Goal: Task Accomplishment & Management: Manage account settings

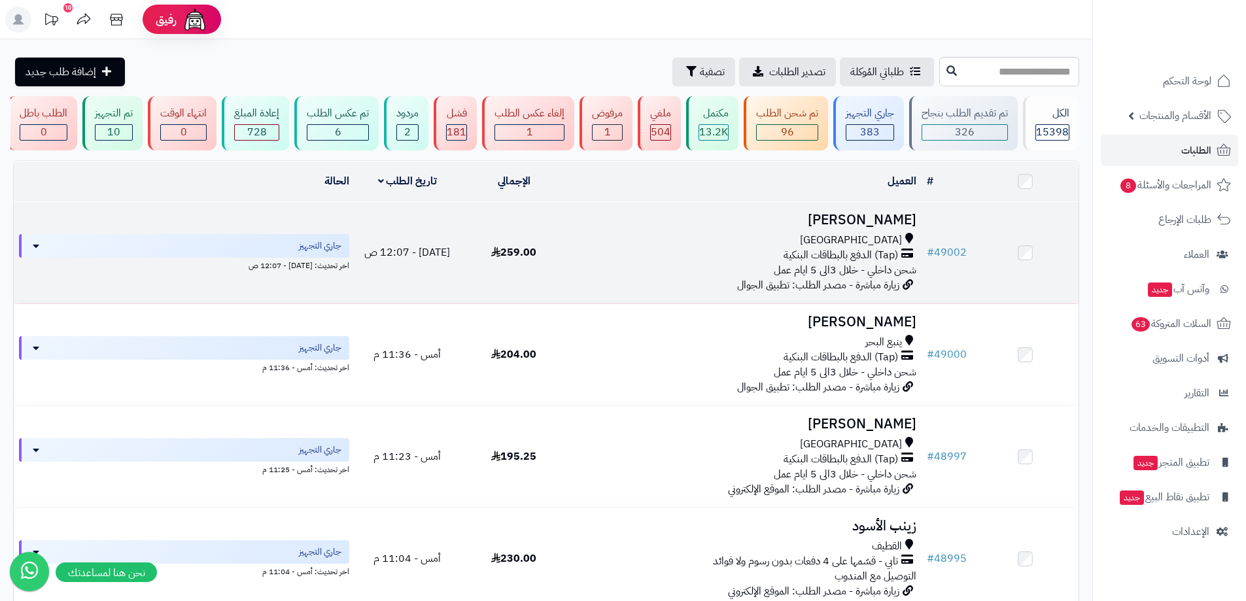
click at [1064, 252] on td at bounding box center [1025, 252] width 107 height 101
click at [939, 249] on link "# 49002" at bounding box center [947, 253] width 40 height 16
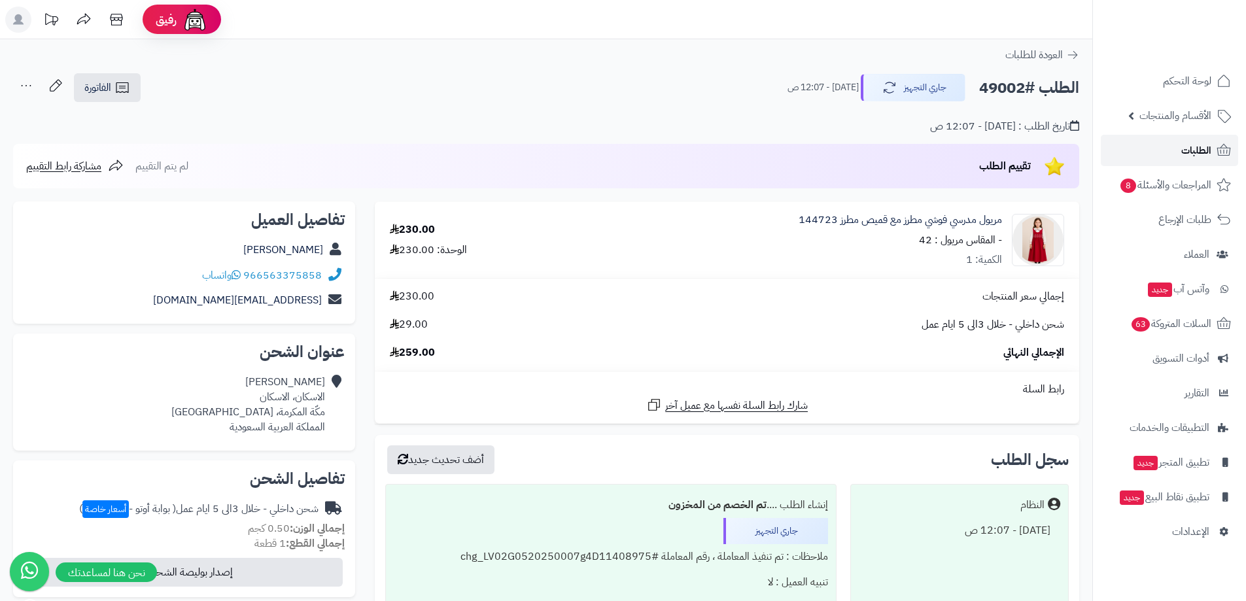
click at [1146, 150] on link "الطلبات" at bounding box center [1169, 150] width 137 height 31
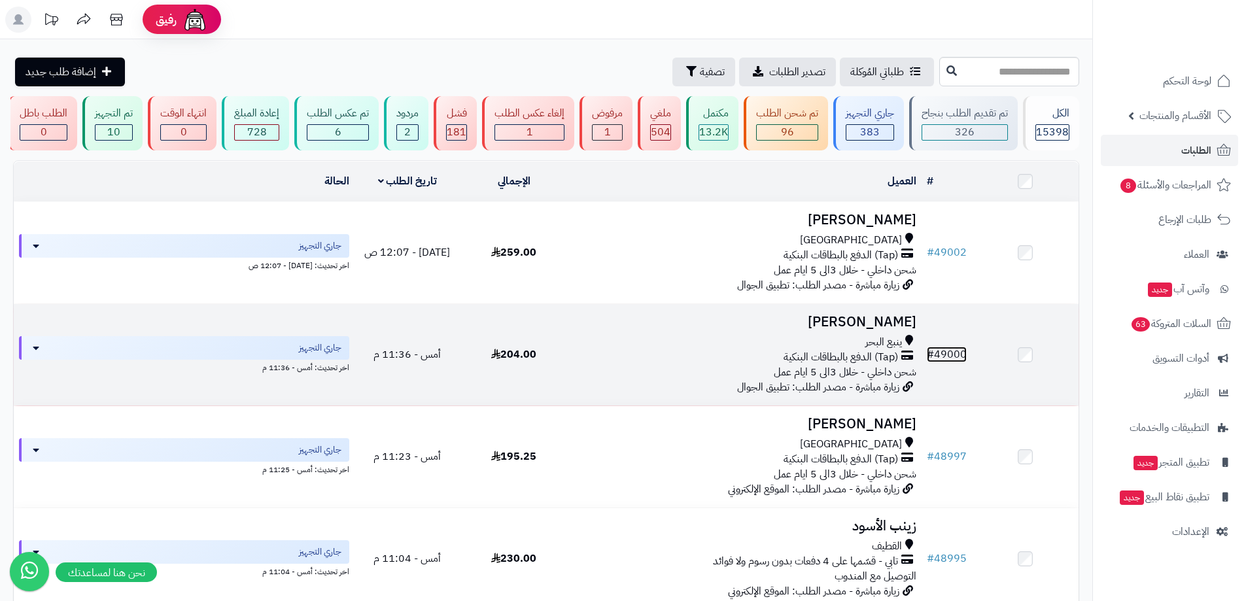
click at [946, 351] on link "# 49000" at bounding box center [947, 355] width 40 height 16
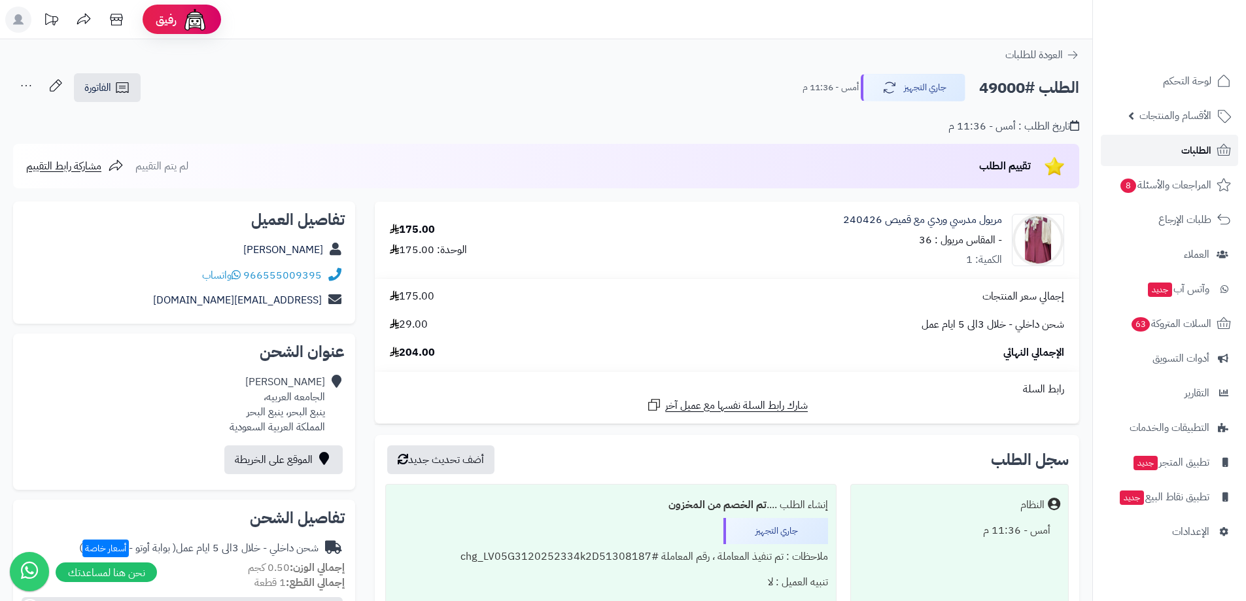
click at [1134, 158] on link "الطلبات" at bounding box center [1169, 150] width 137 height 31
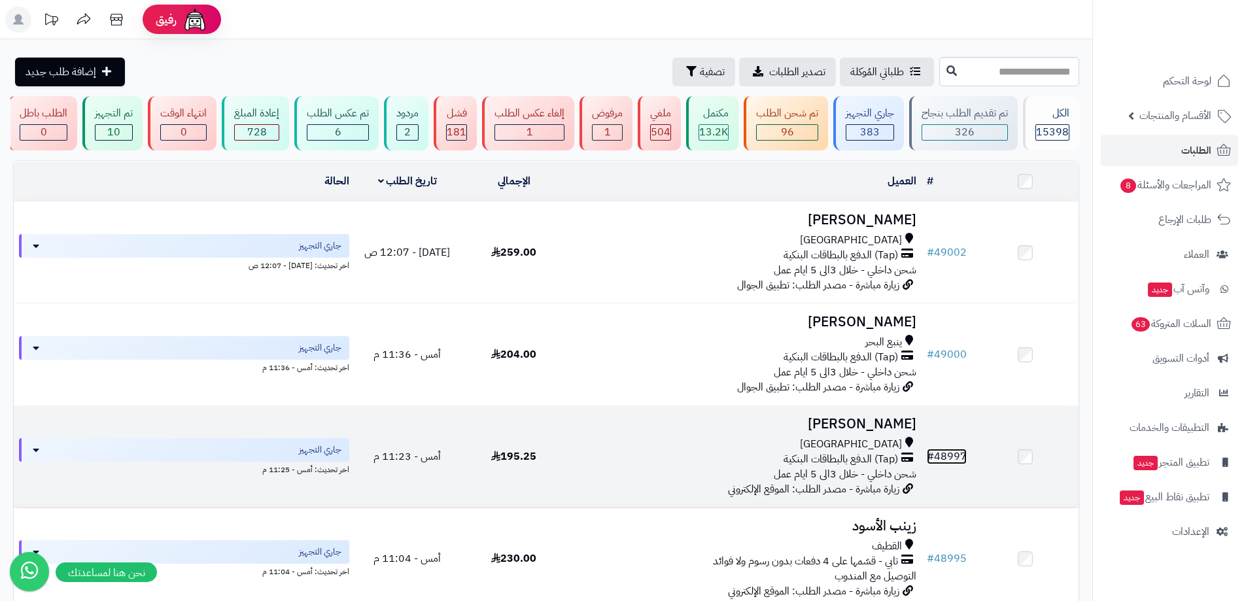
click at [953, 456] on link "# 48997" at bounding box center [947, 457] width 40 height 16
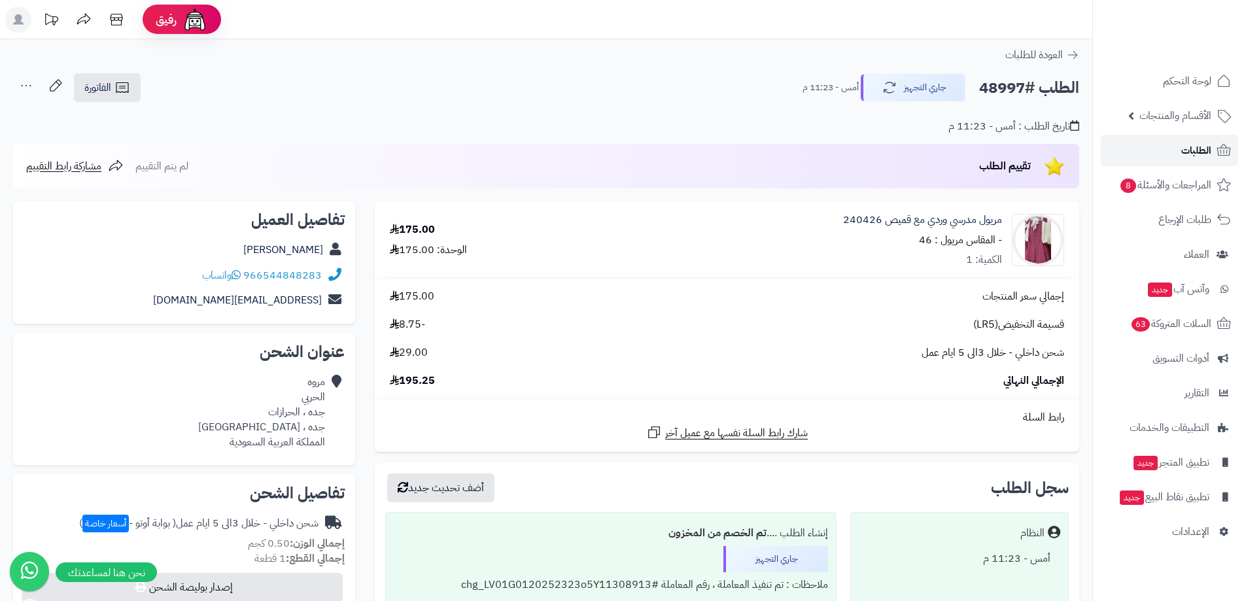
click at [1161, 143] on link "الطلبات" at bounding box center [1169, 150] width 137 height 31
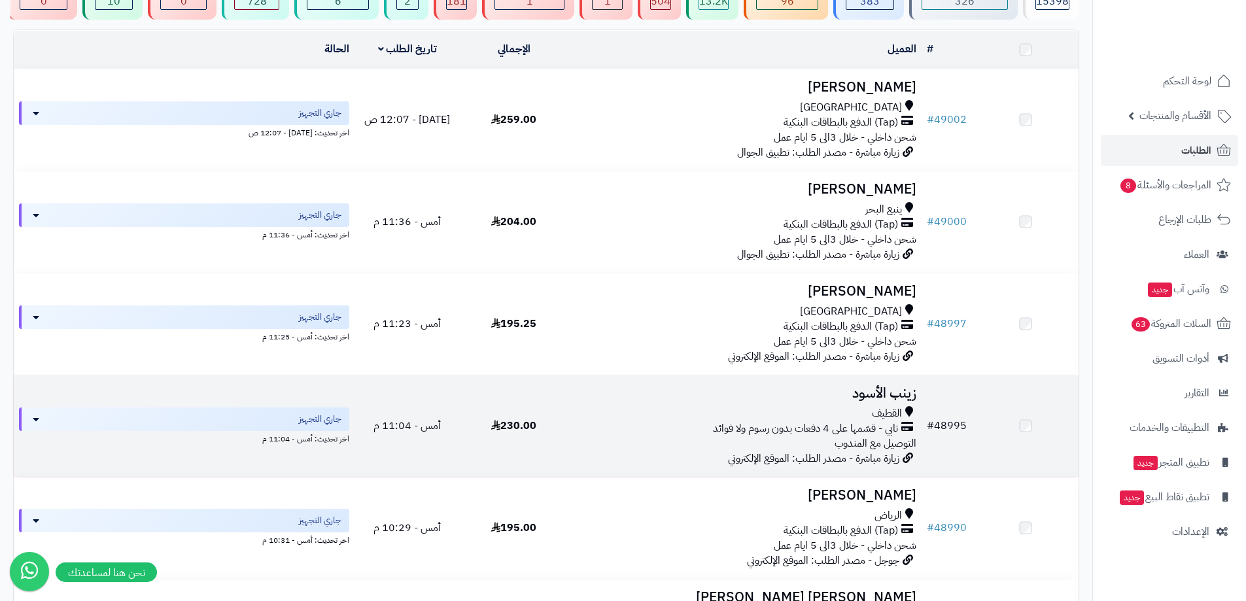
scroll to position [131, 0]
click at [959, 425] on link "# 48995" at bounding box center [947, 428] width 40 height 16
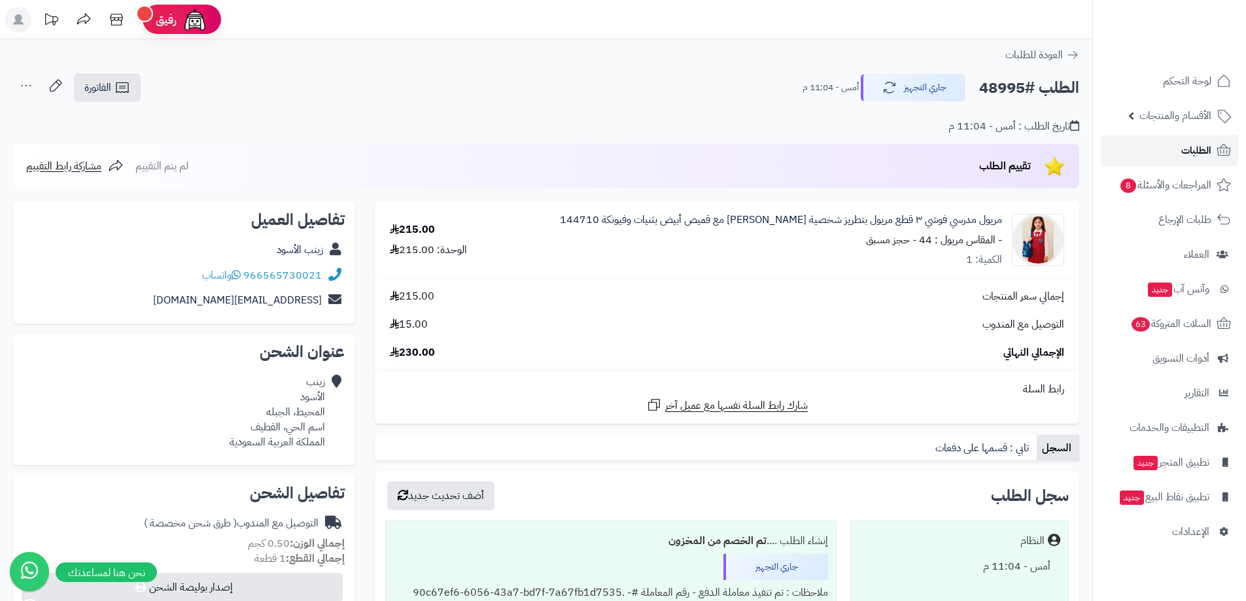
click at [1142, 140] on link "الطلبات" at bounding box center [1169, 150] width 137 height 31
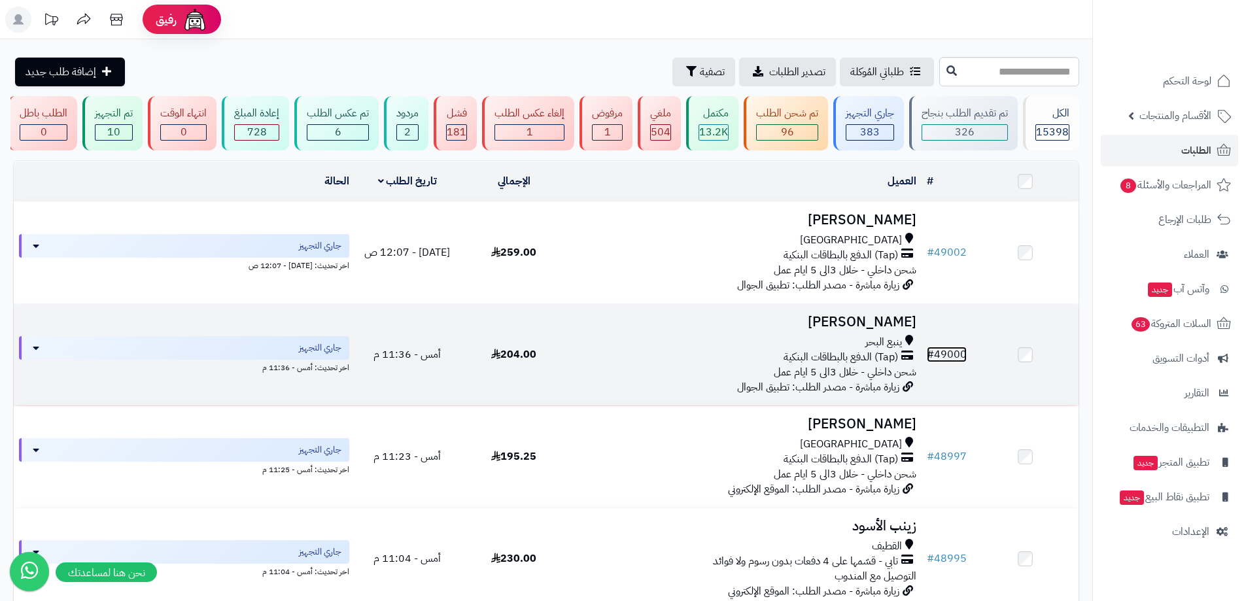
click at [947, 348] on link "# 49000" at bounding box center [947, 355] width 40 height 16
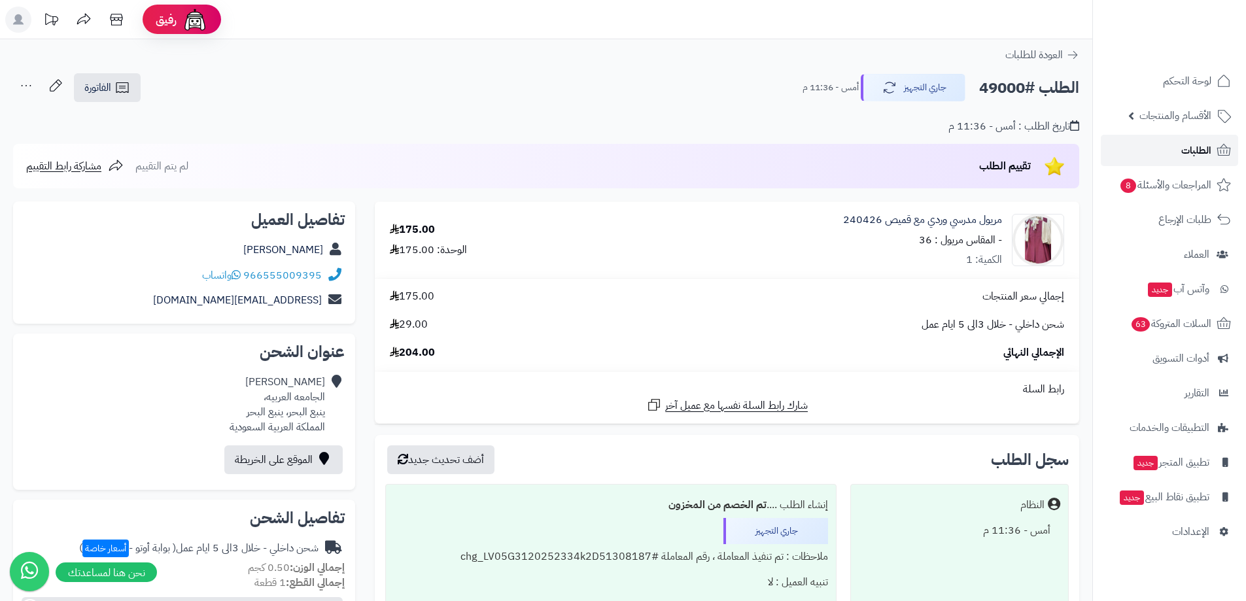
click at [1133, 143] on link "الطلبات" at bounding box center [1169, 150] width 137 height 31
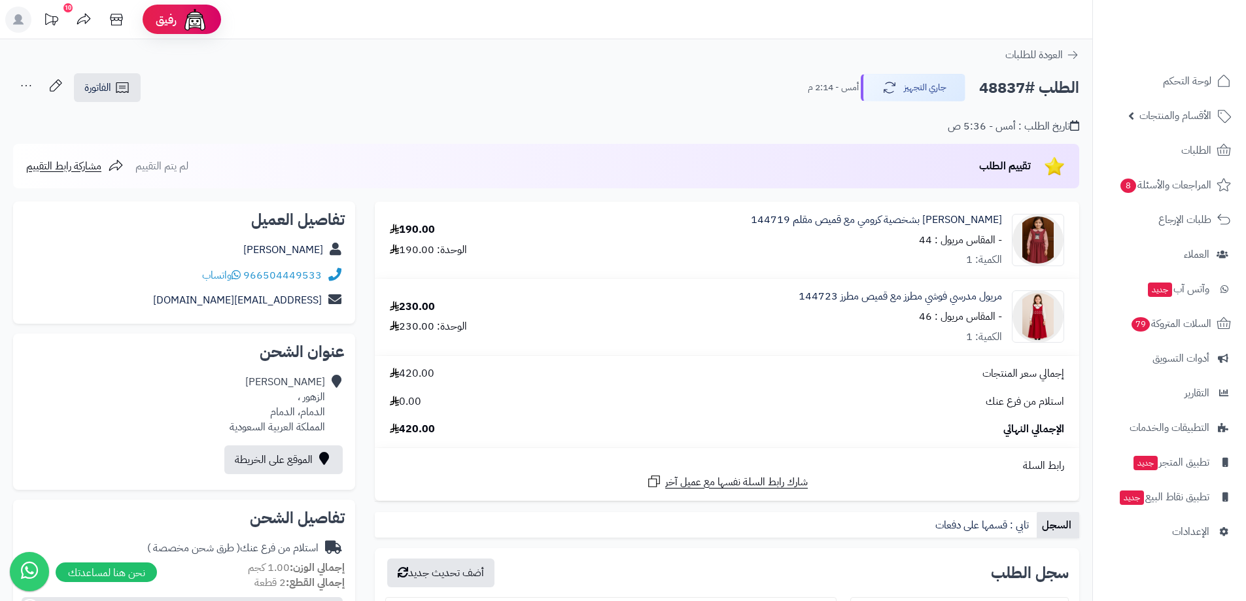
click at [705, 224] on div "[PERSON_NAME] بشخصية كرومي مع قميص مقلم 144719 - المقاس مريول : 44 الكمية: 1" at bounding box center [811, 241] width 526 height 56
click at [466, 20] on header "رفيق ! 10 الطلبات معالجة مكتمل إرجاع المنتجات العملاء المتواجدون الان 20003 عمل…" at bounding box center [623, 19] width 1246 height 39
click at [1180, 159] on link "الطلبات" at bounding box center [1169, 150] width 137 height 31
